Goal: Navigation & Orientation: Find specific page/section

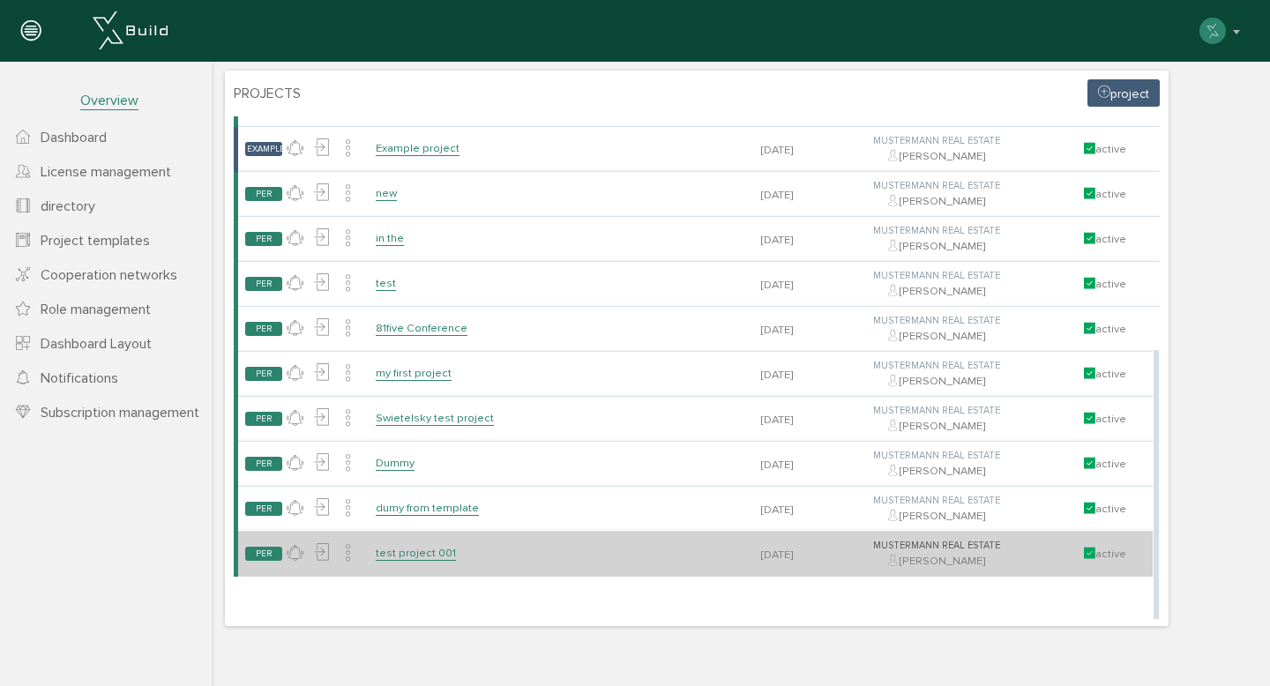
click at [411, 560] on font "test project 001" at bounding box center [416, 553] width 80 height 14
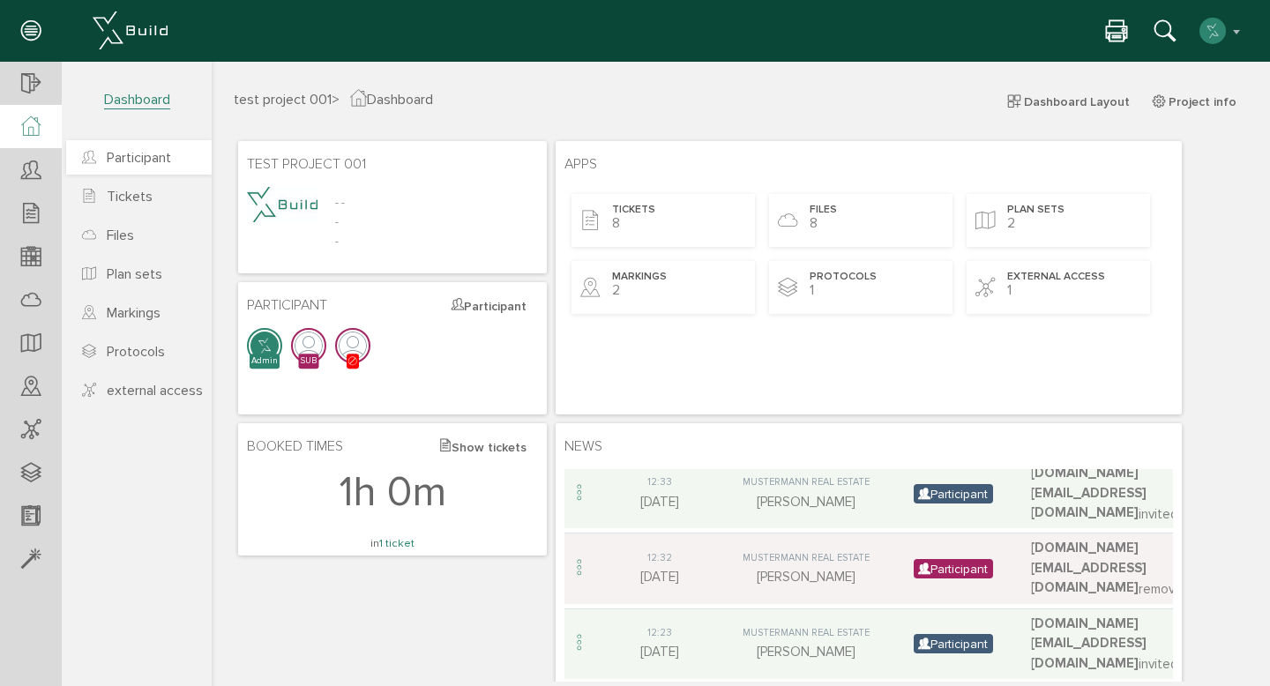
click at [145, 160] on font "Participant" at bounding box center [139, 158] width 64 height 18
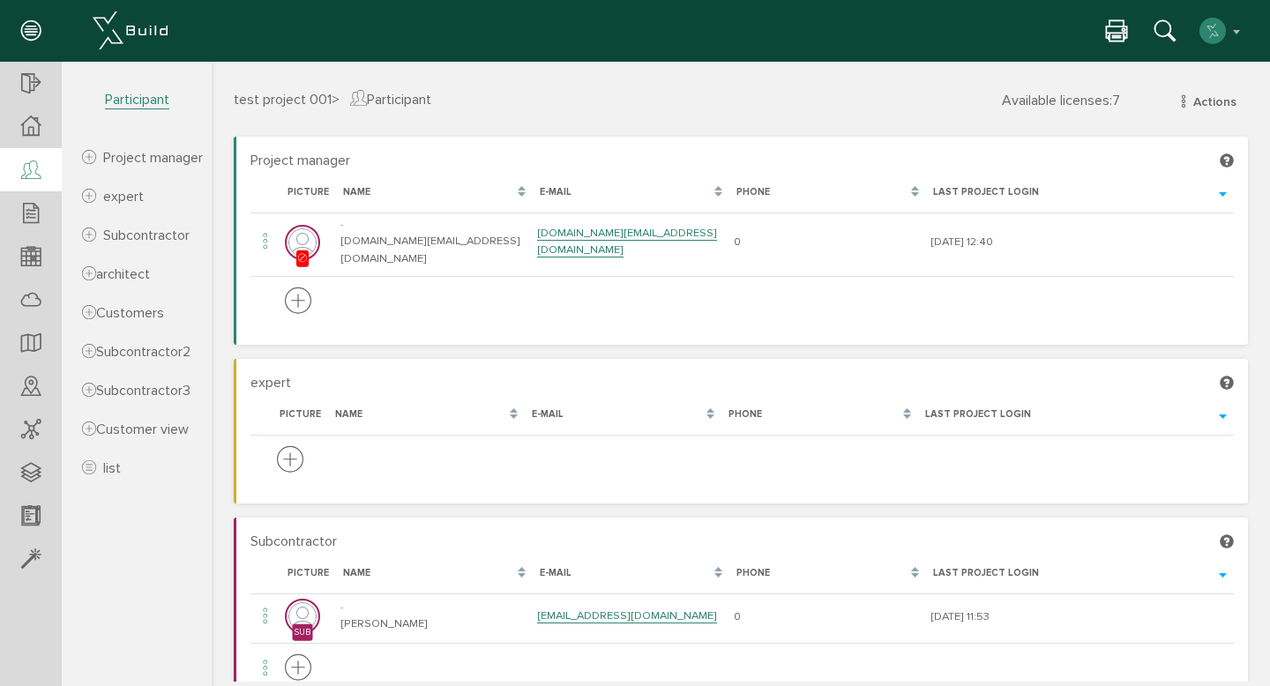
click at [262, 97] on font "test project 001" at bounding box center [283, 100] width 98 height 18
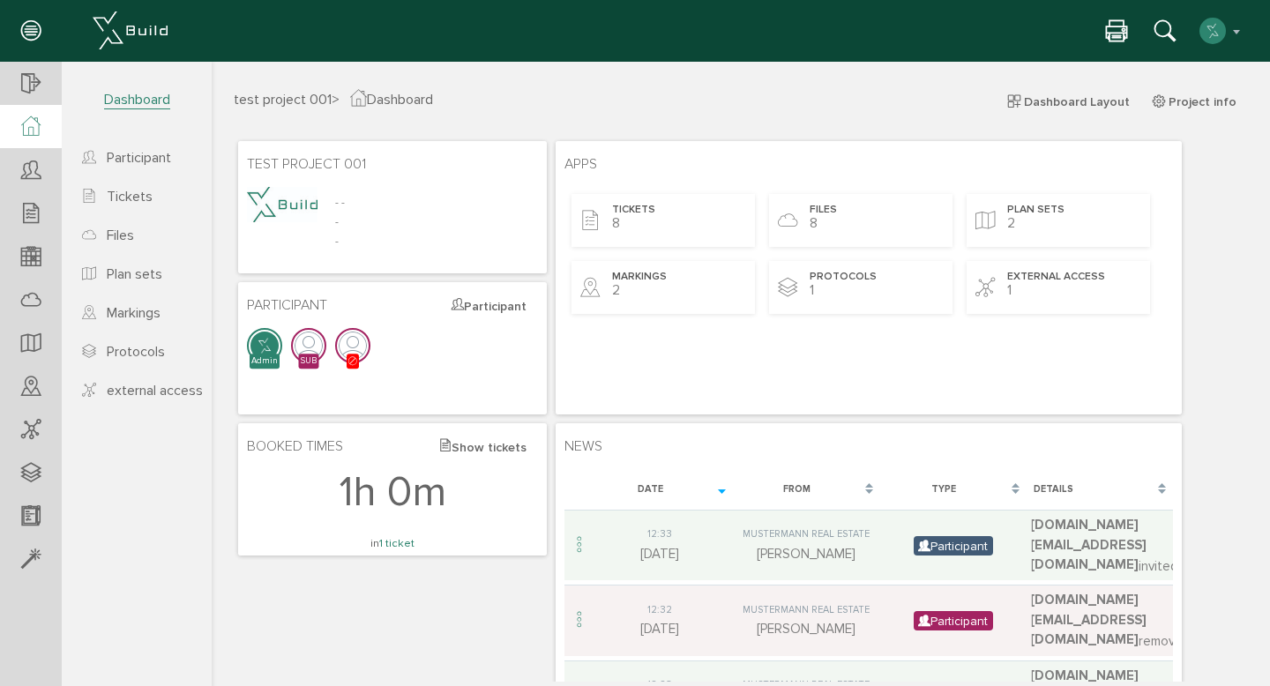
click at [33, 29] on icon at bounding box center [30, 31] width 19 height 25
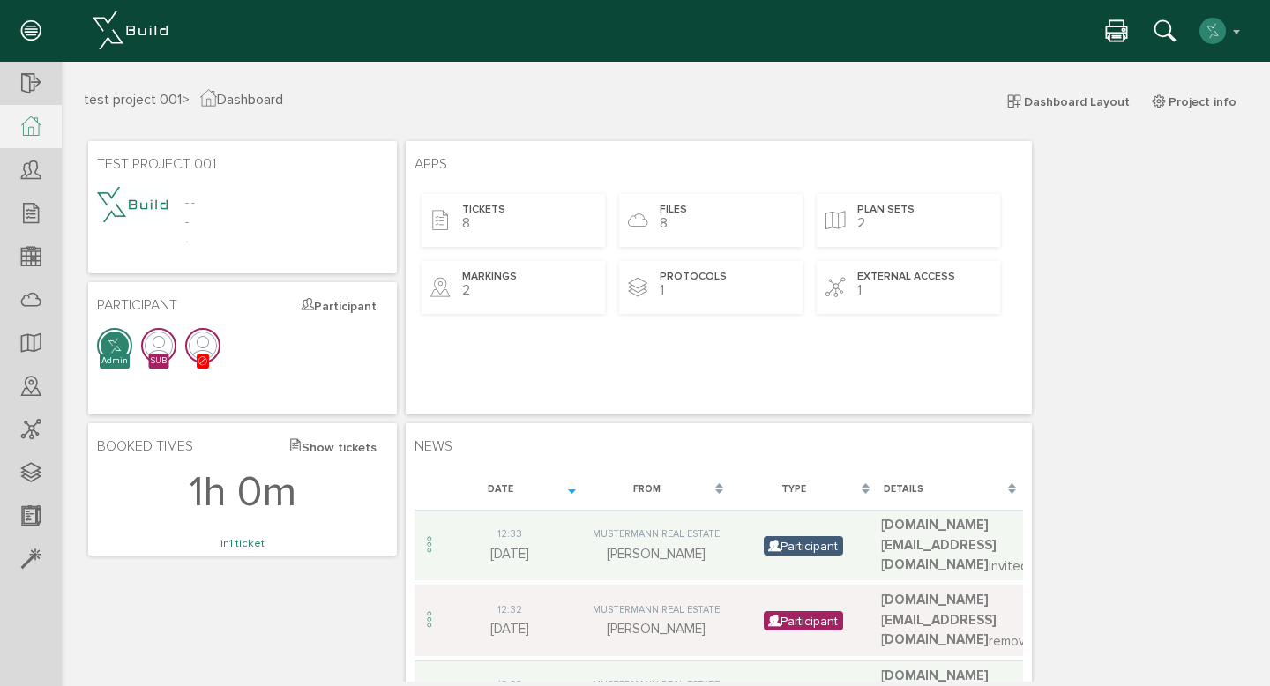
click at [33, 29] on icon at bounding box center [30, 31] width 19 height 25
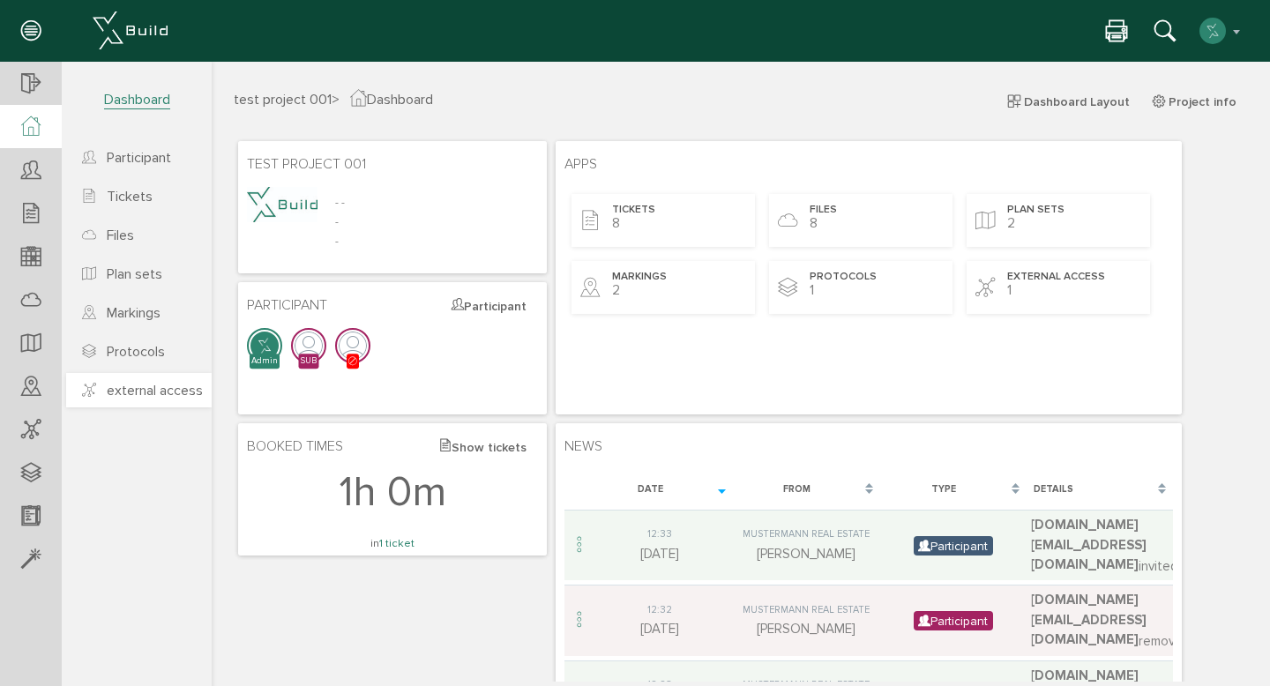
click at [153, 397] on font "external access" at bounding box center [155, 391] width 96 height 18
